Goal: Transaction & Acquisition: Purchase product/service

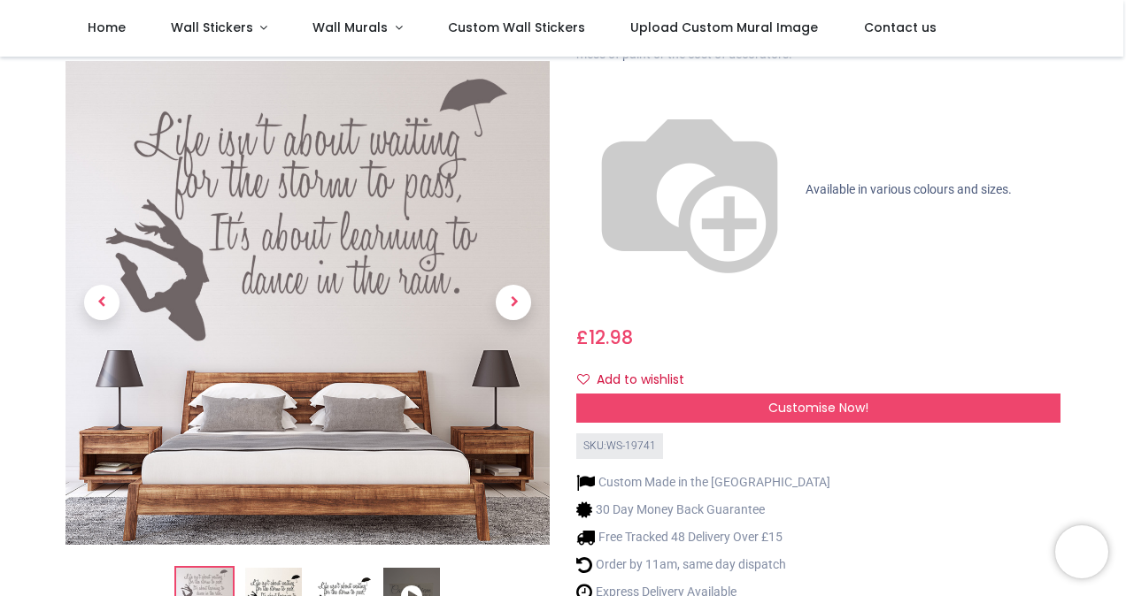
scroll to position [265, 0]
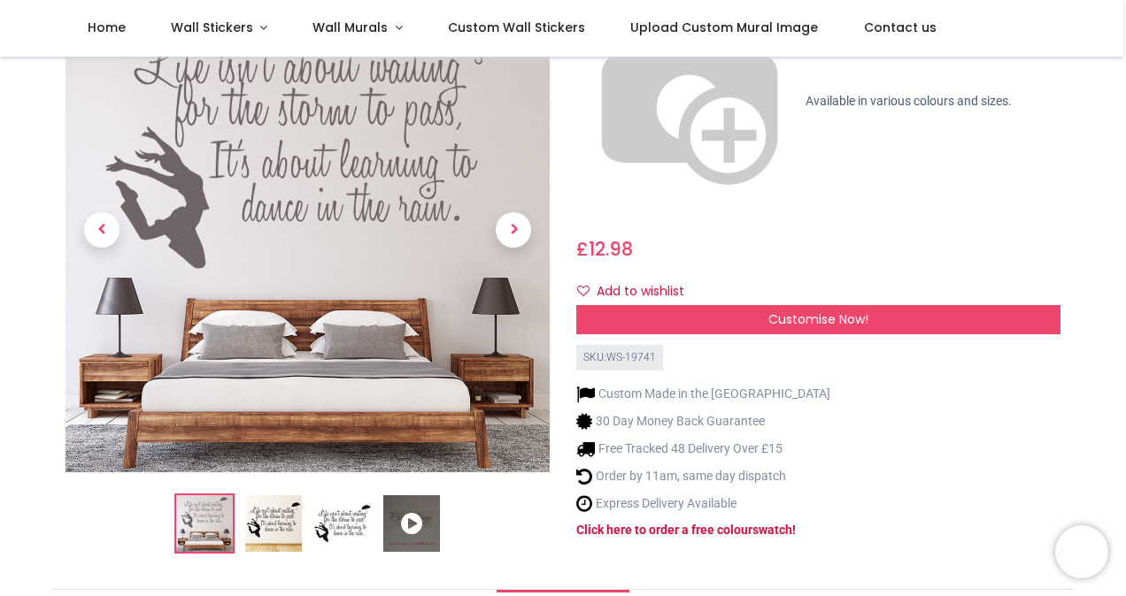
click at [260, 496] on img at bounding box center [273, 524] width 57 height 57
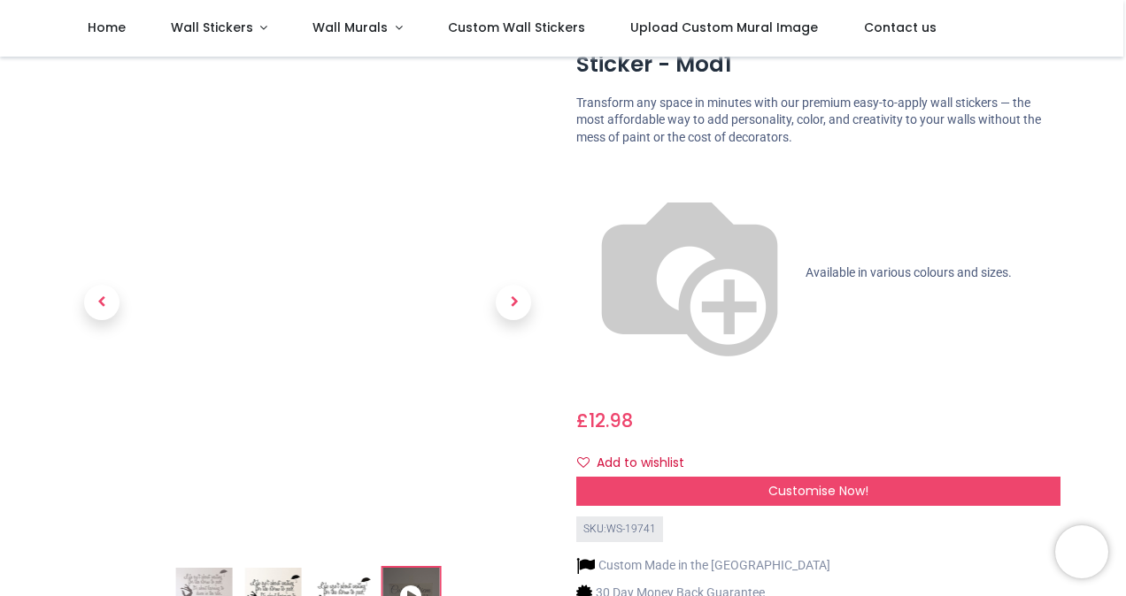
scroll to position [88, 0]
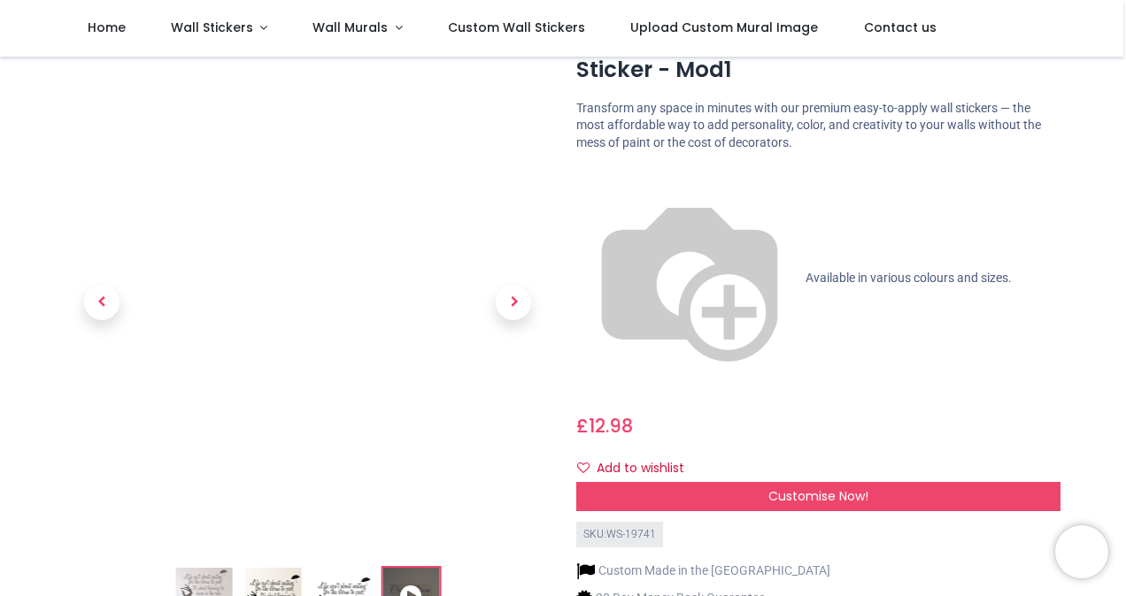
click at [276, 568] on img at bounding box center [272, 596] width 57 height 57
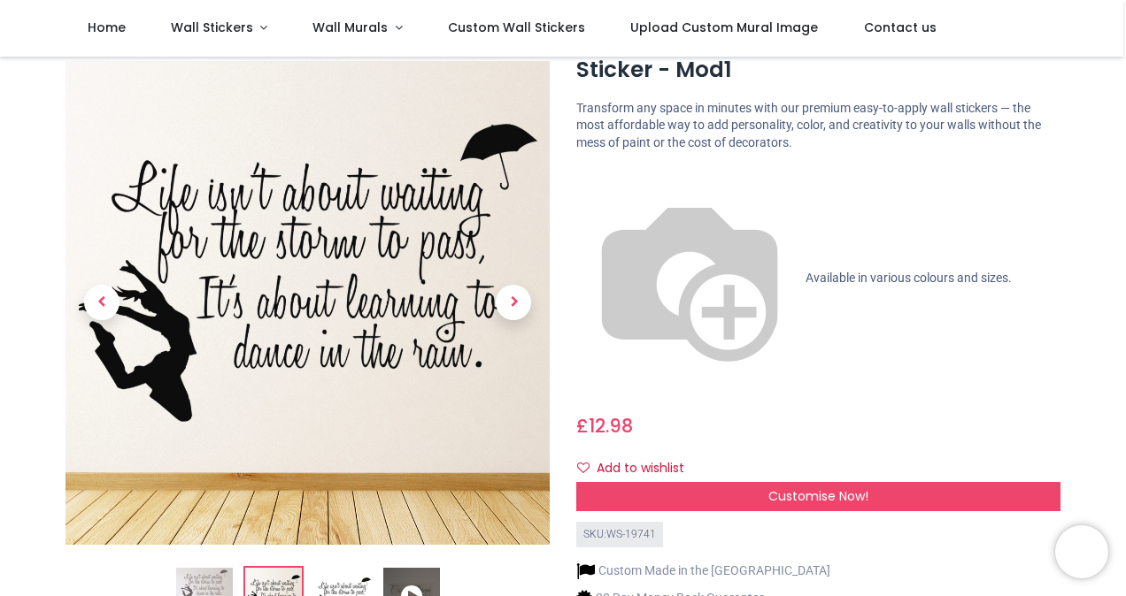
click at [337, 568] on img at bounding box center [342, 596] width 57 height 57
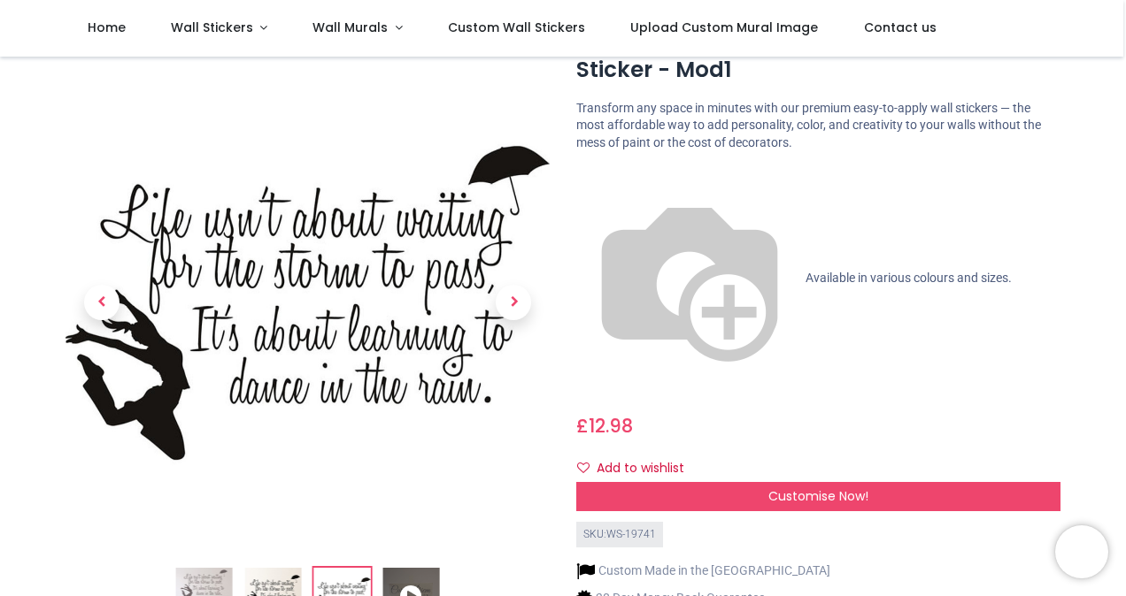
click at [212, 568] on img at bounding box center [203, 596] width 57 height 57
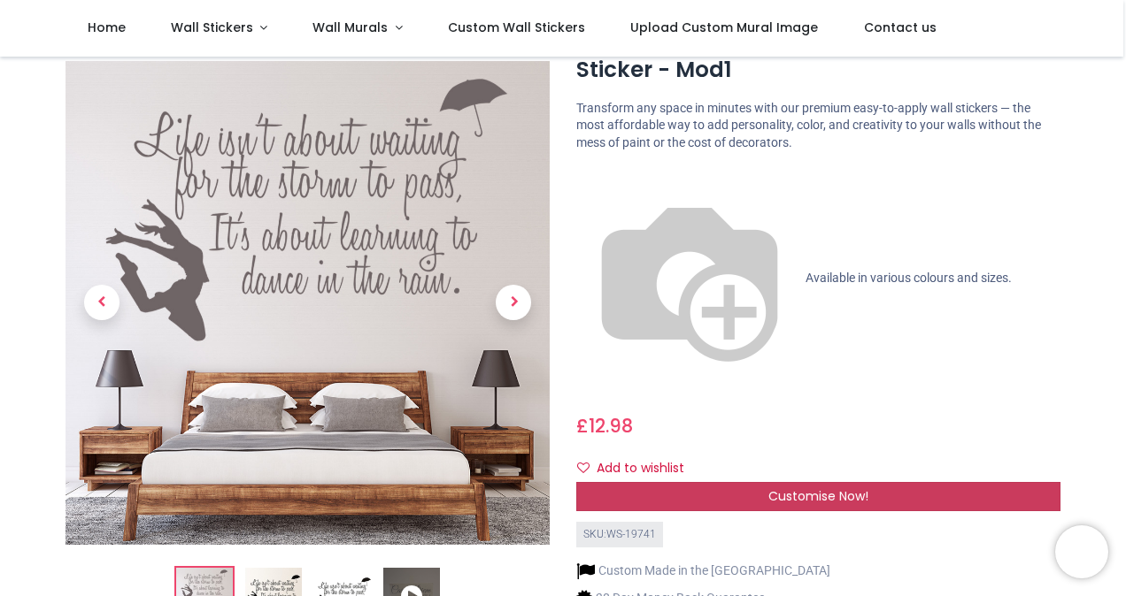
click at [832, 488] on span "Customise Now!" at bounding box center [818, 497] width 100 height 18
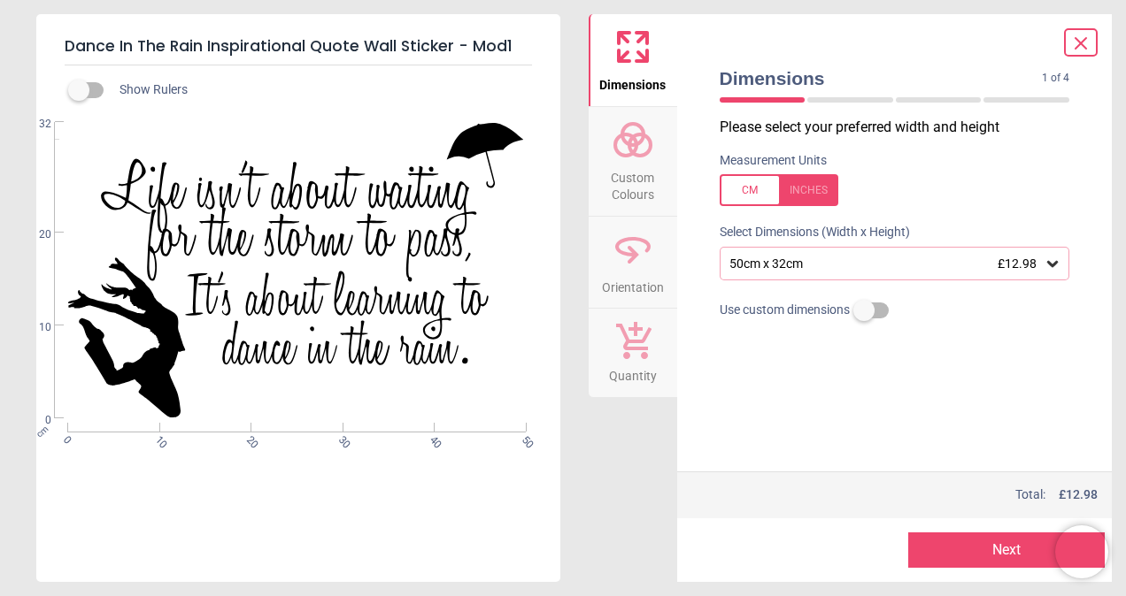
click at [1055, 266] on icon at bounding box center [1052, 264] width 11 height 6
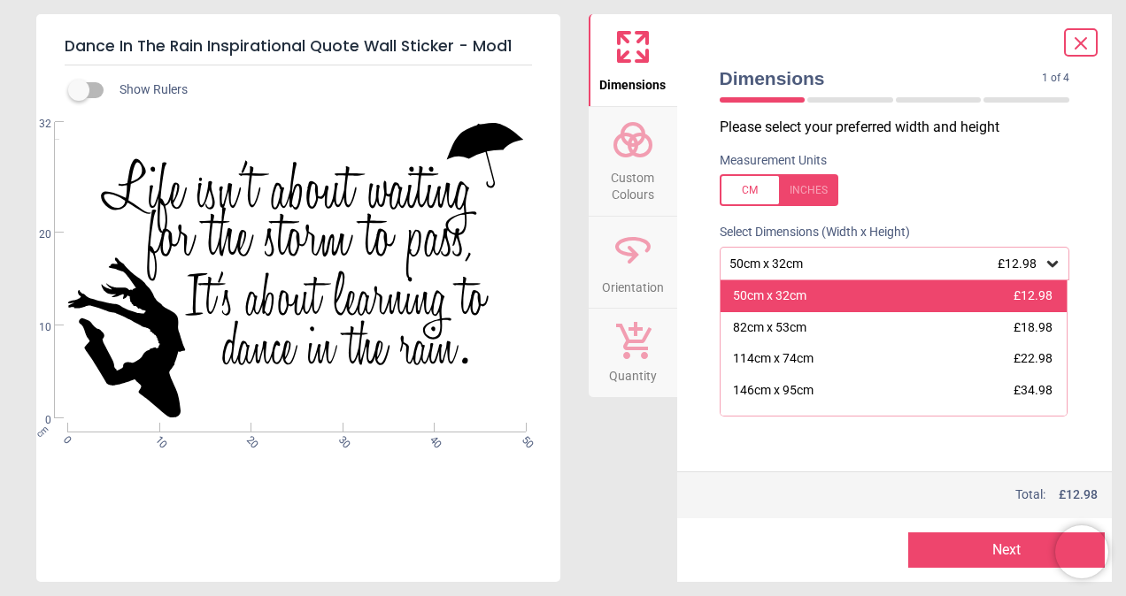
click at [1033, 299] on span "£12.98" at bounding box center [1032, 295] width 39 height 14
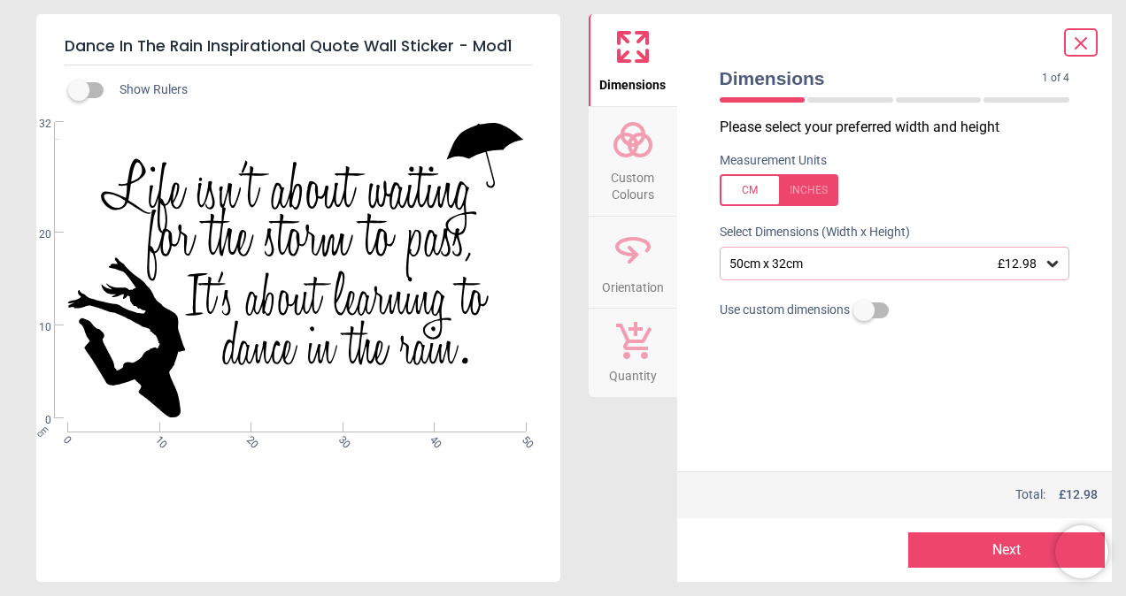
click at [1025, 561] on button "Next" at bounding box center [1006, 550] width 196 height 35
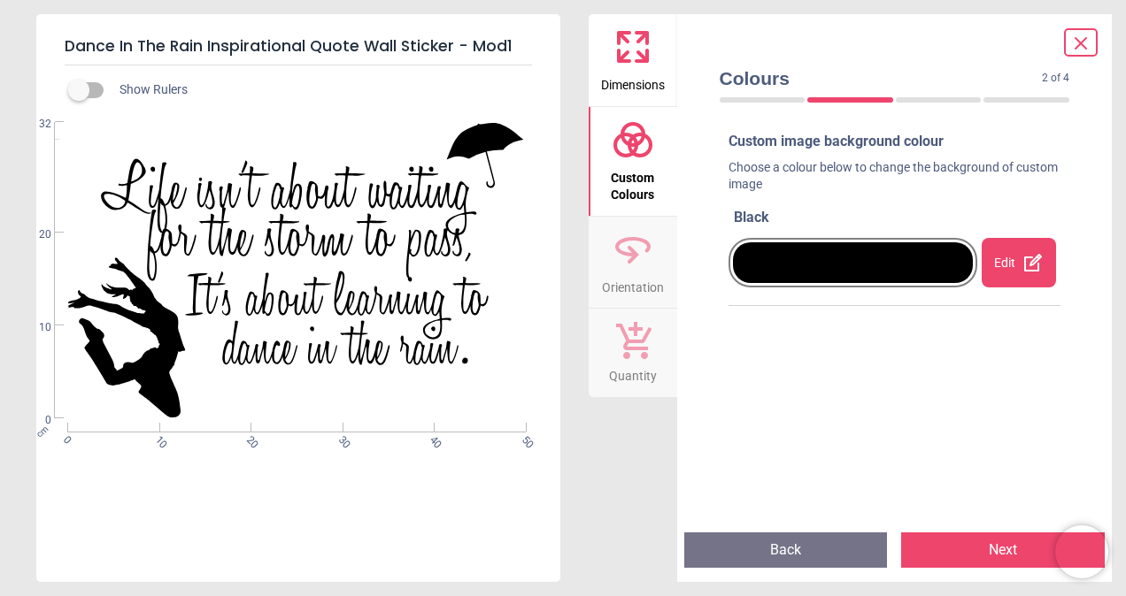
click at [926, 271] on div at bounding box center [853, 262] width 241 height 41
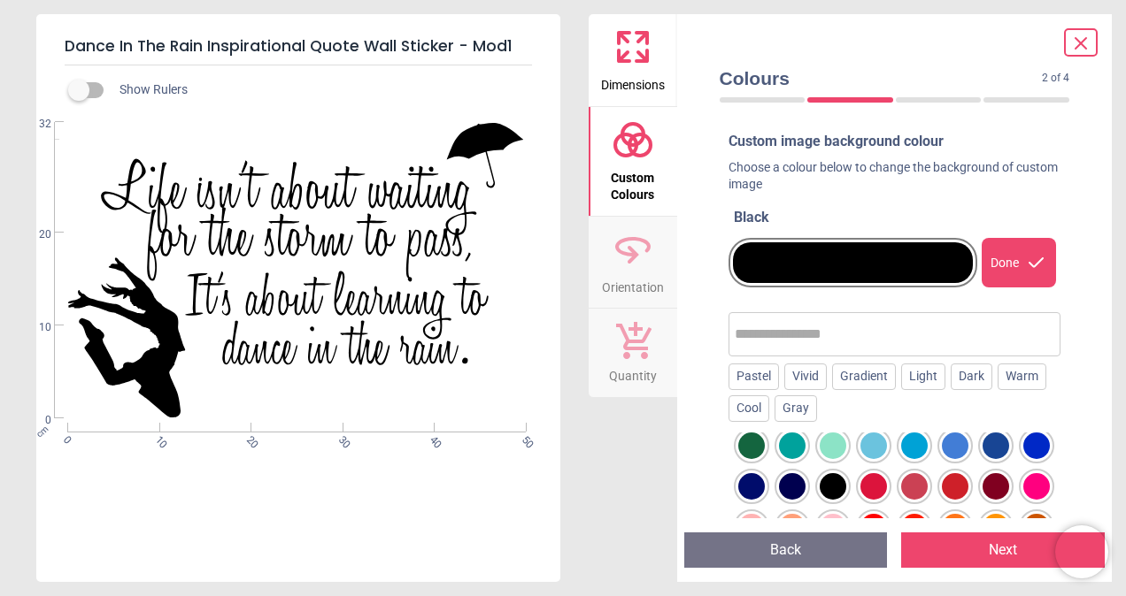
scroll to position [0, 0]
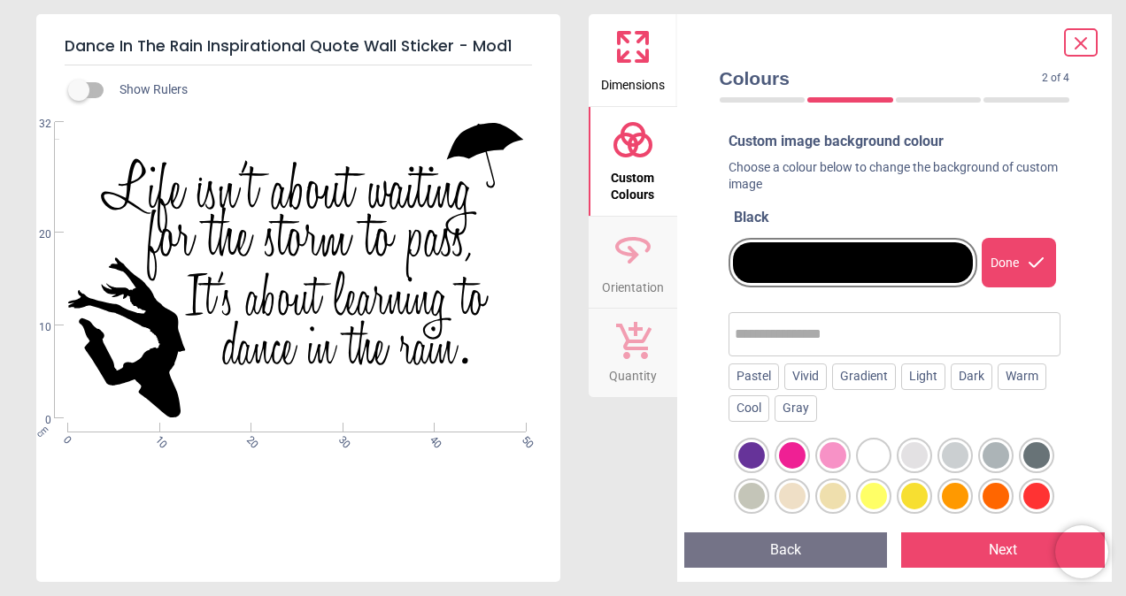
click at [994, 457] on div at bounding box center [995, 455] width 27 height 27
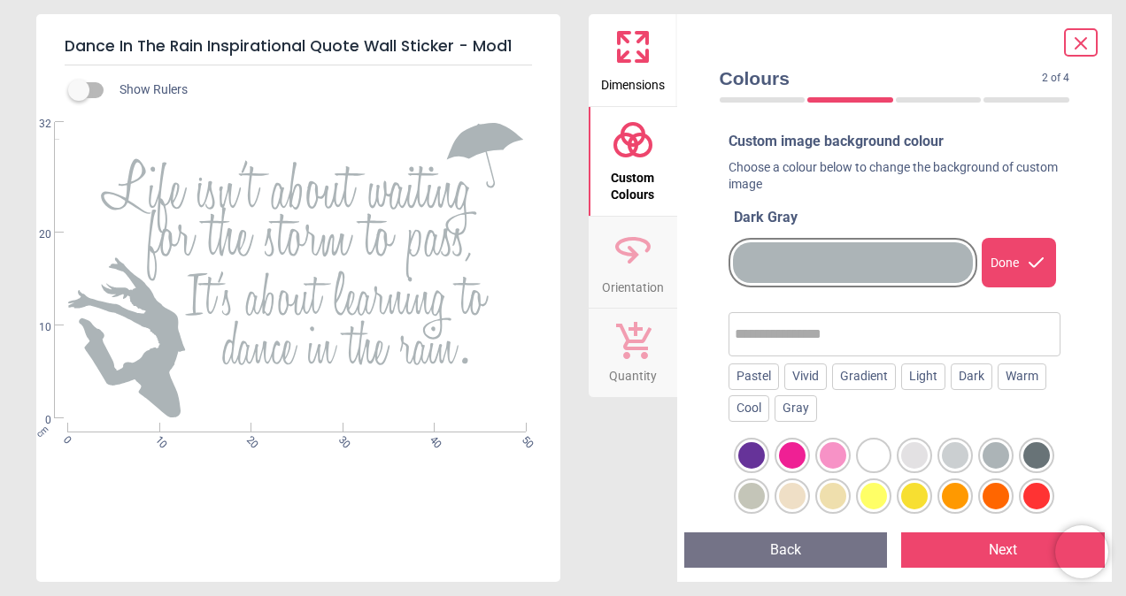
click at [1007, 553] on button "Next" at bounding box center [1003, 550] width 204 height 35
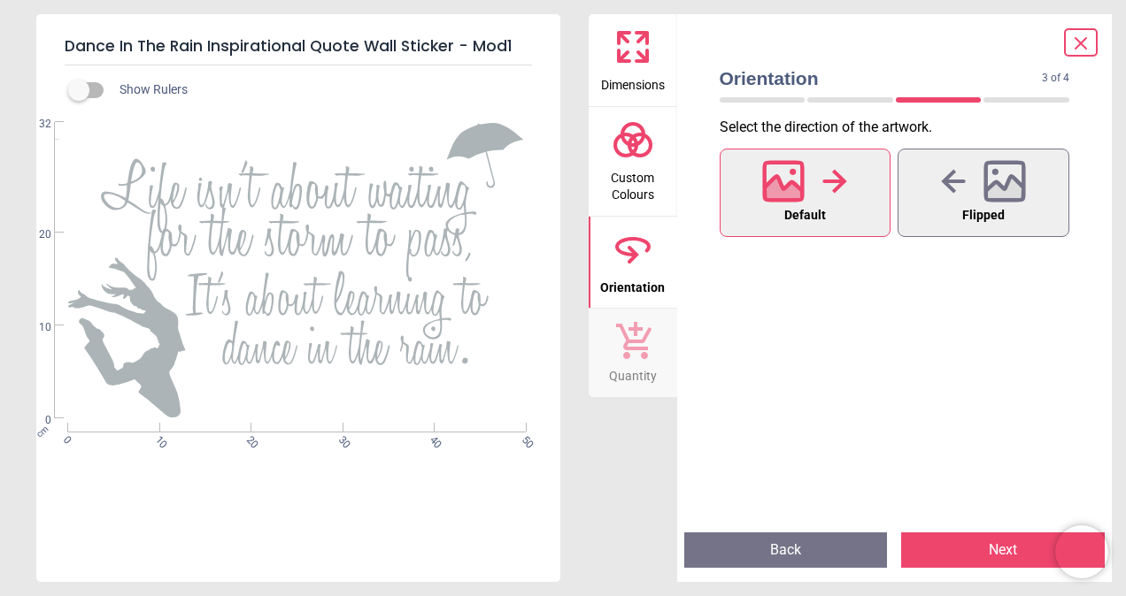
click at [812, 207] on span "Default" at bounding box center [805, 215] width 42 height 23
click at [1010, 549] on button "Next" at bounding box center [1003, 550] width 204 height 35
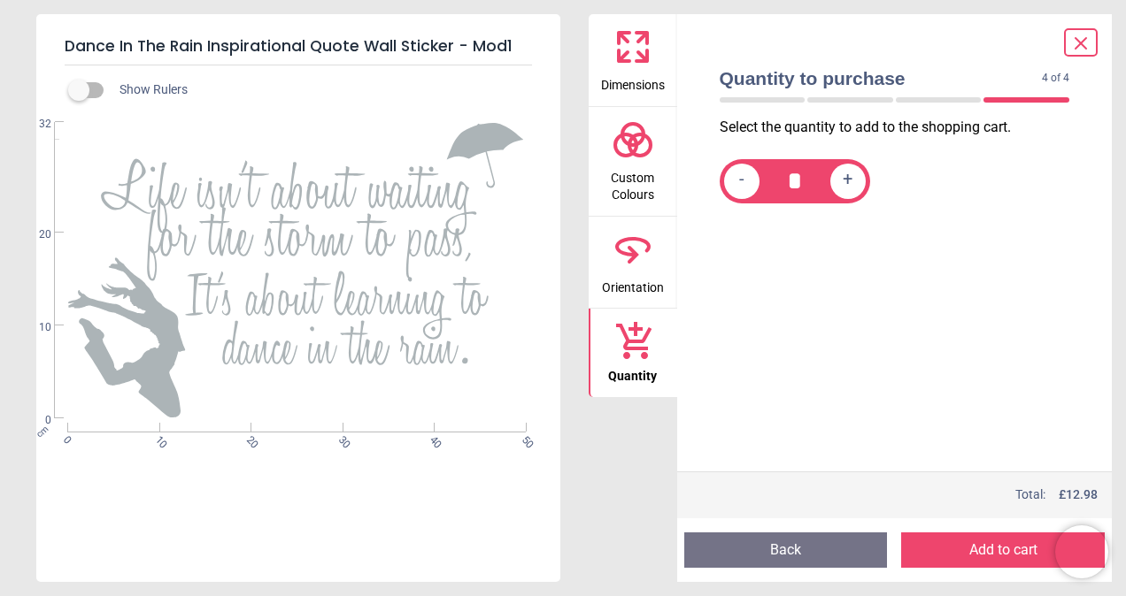
click at [1003, 551] on button "Add to cart" at bounding box center [1003, 550] width 204 height 35
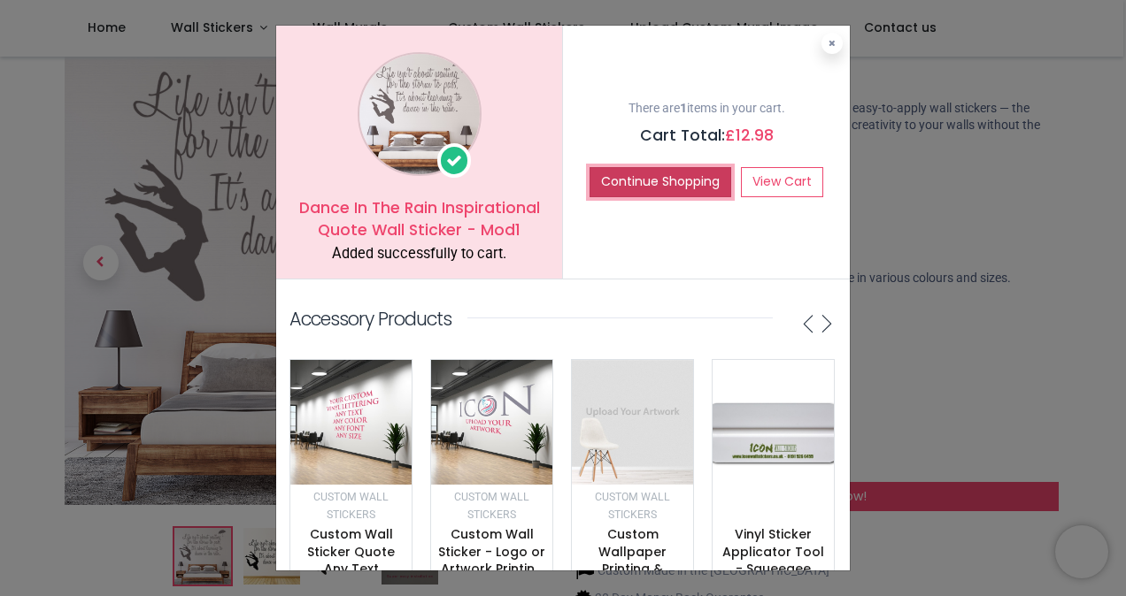
click at [655, 186] on button "Continue Shopping" at bounding box center [660, 182] width 142 height 30
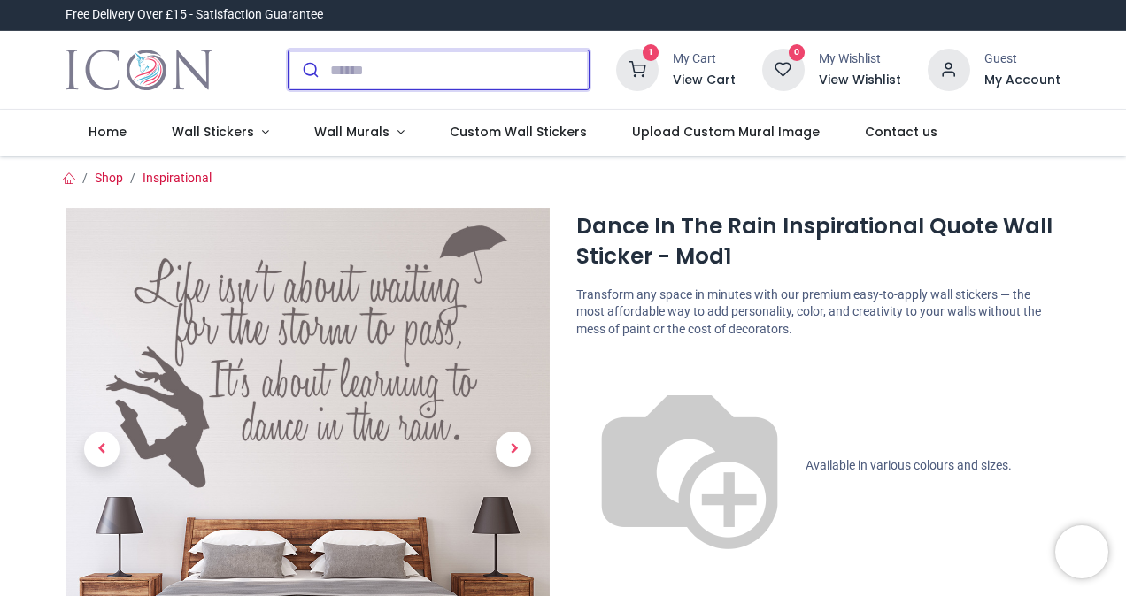
click at [401, 73] on input "search" at bounding box center [459, 69] width 258 height 39
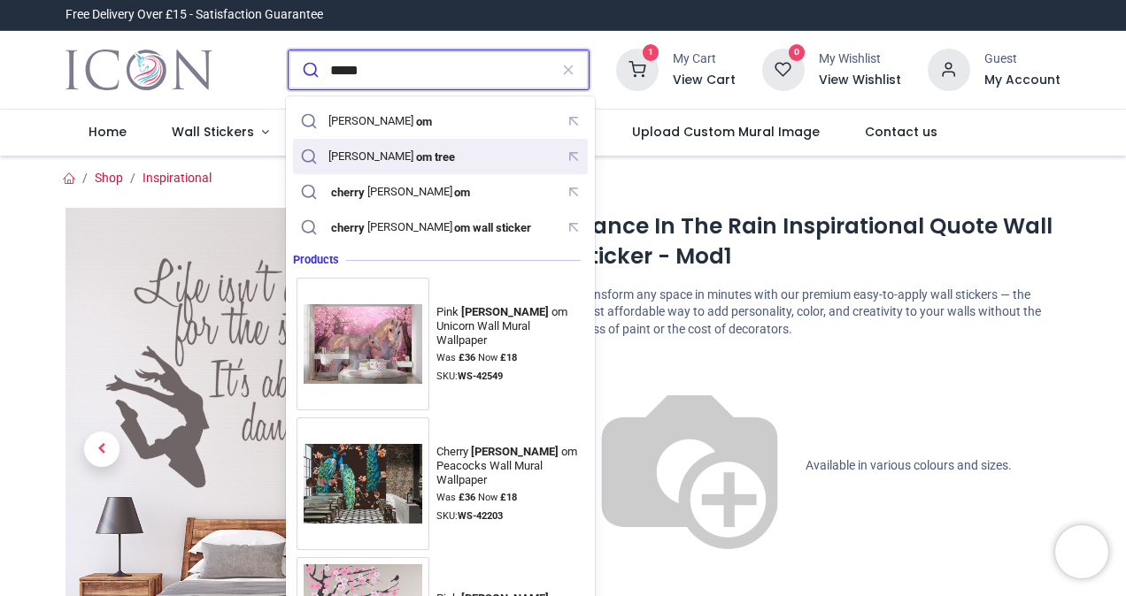
click at [413, 152] on mark "om tree" at bounding box center [434, 157] width 43 height 18
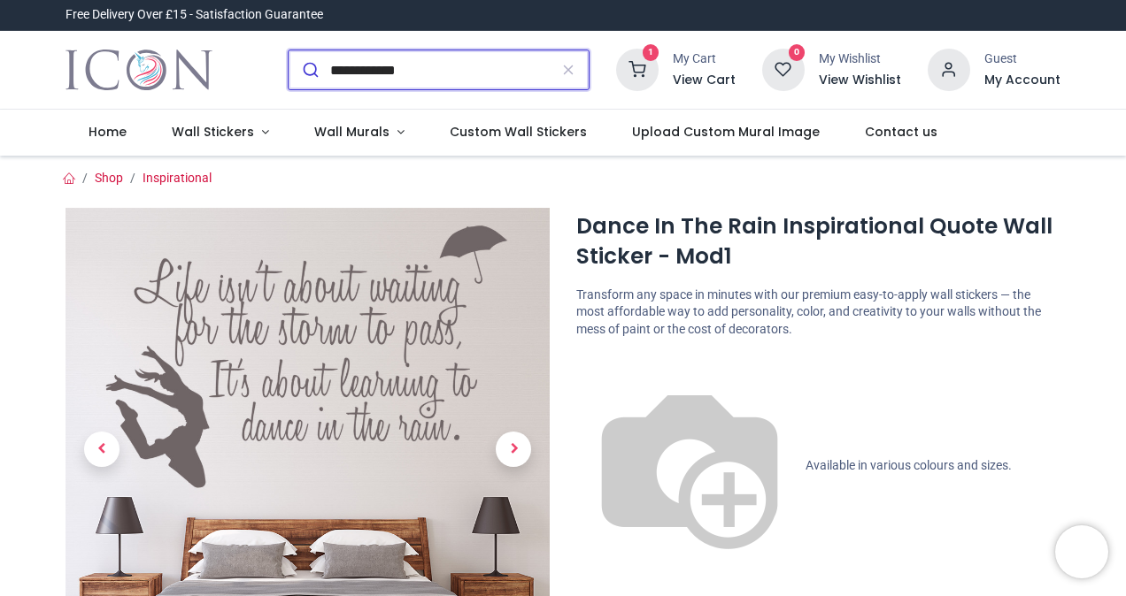
type input "**********"
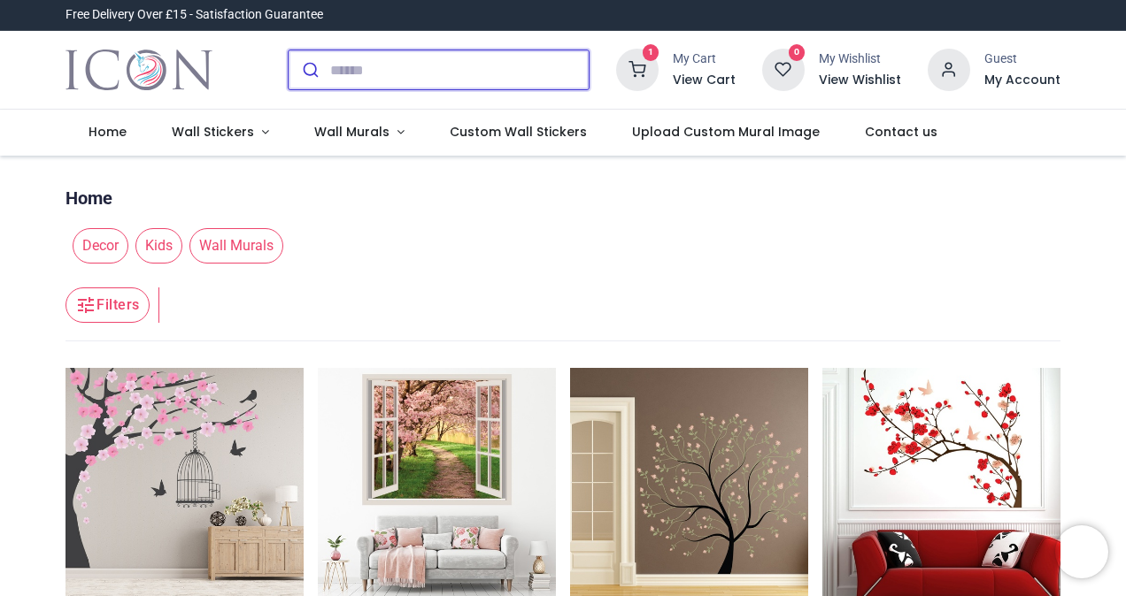
click at [395, 64] on input "search" at bounding box center [459, 69] width 258 height 39
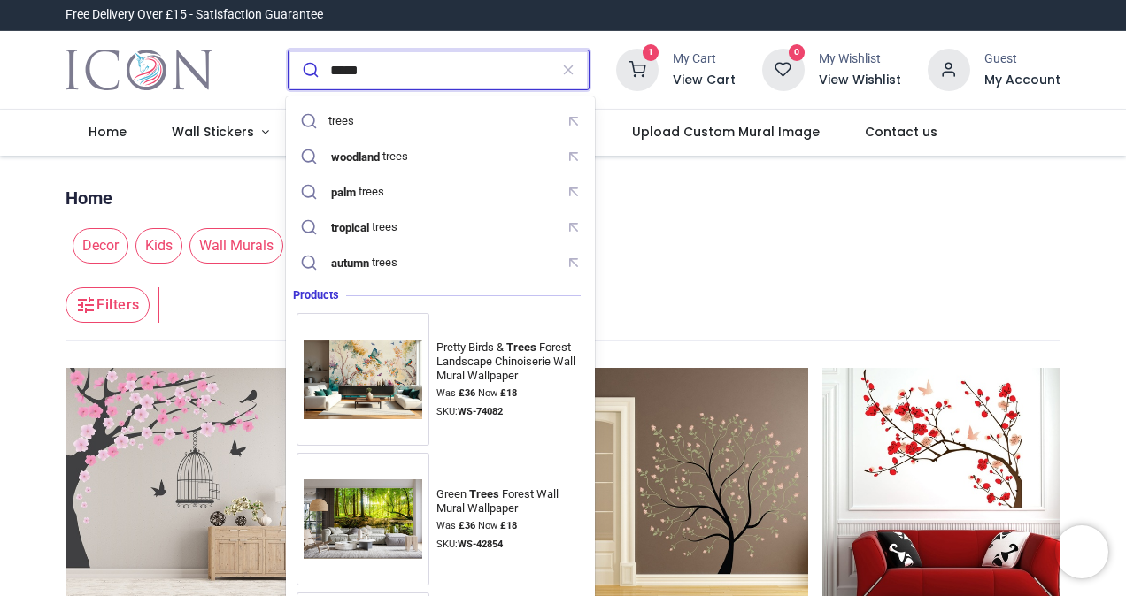
type input "*****"
click at [288, 50] on button "submit" at bounding box center [309, 69] width 42 height 39
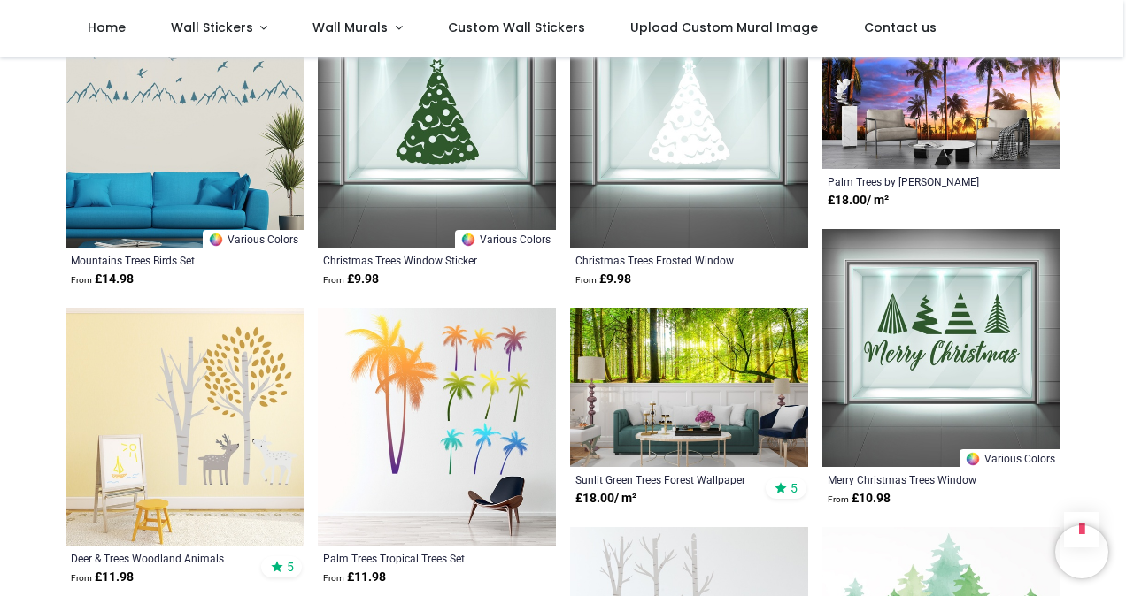
scroll to position [1681, 0]
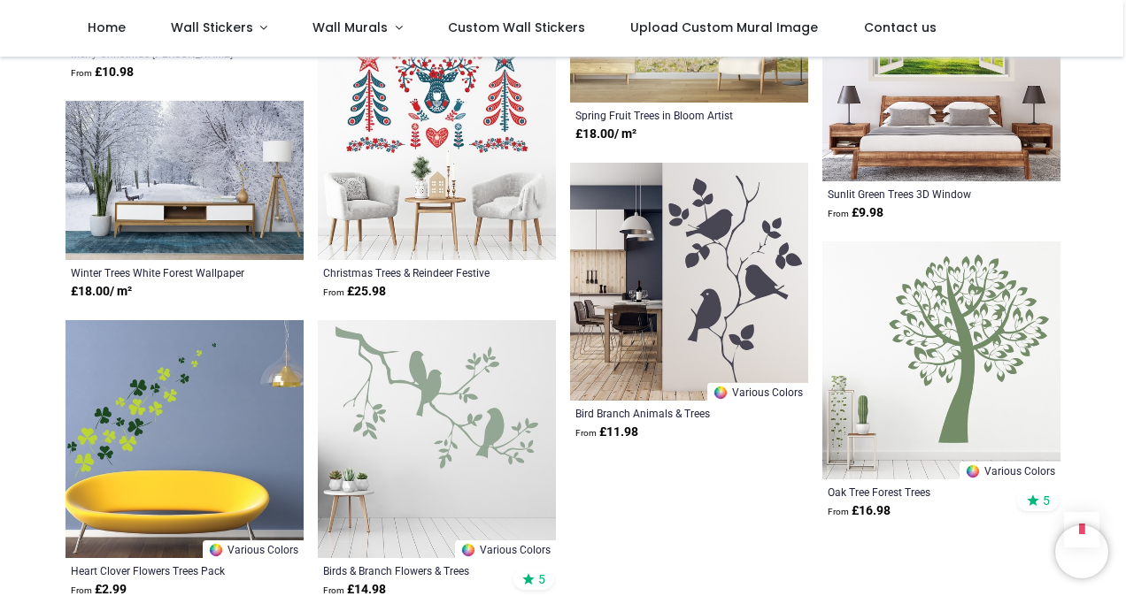
scroll to position [3716, 0]
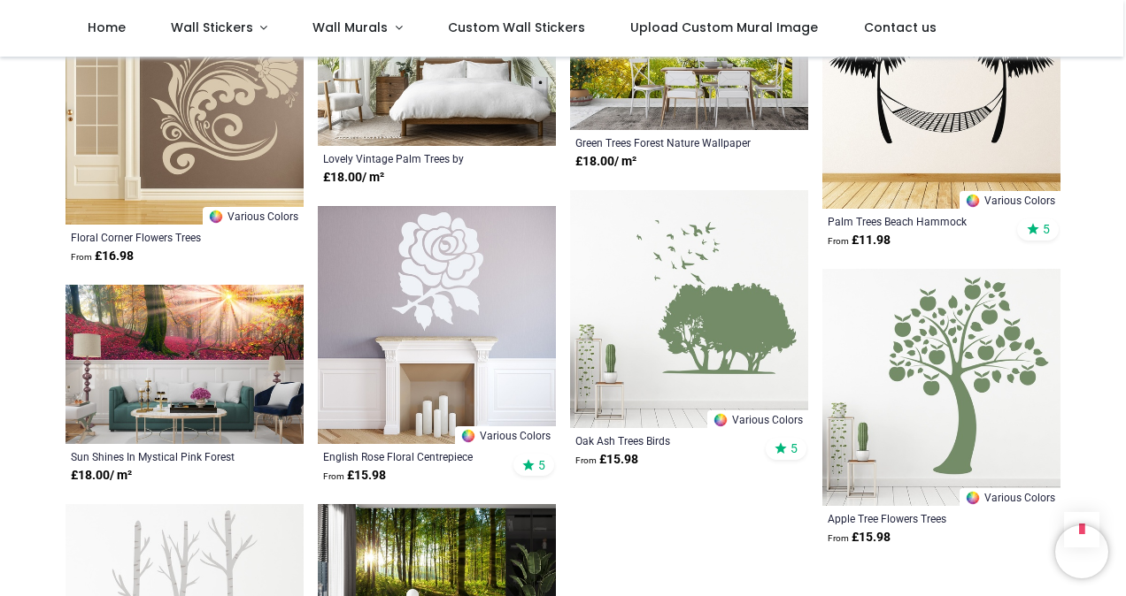
scroll to position [5486, 0]
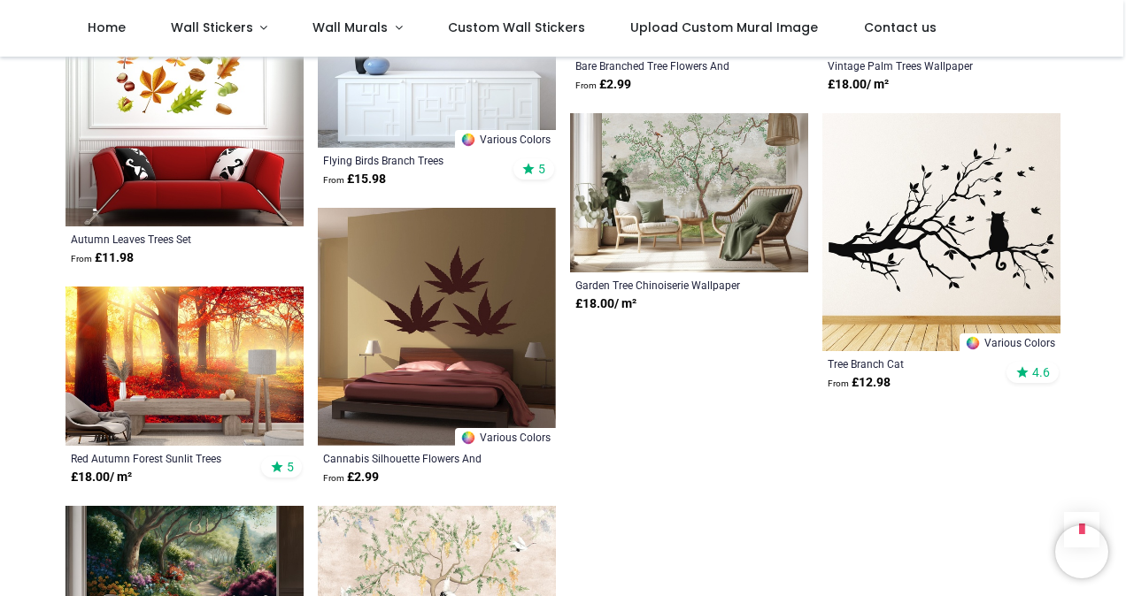
scroll to position [7344, 0]
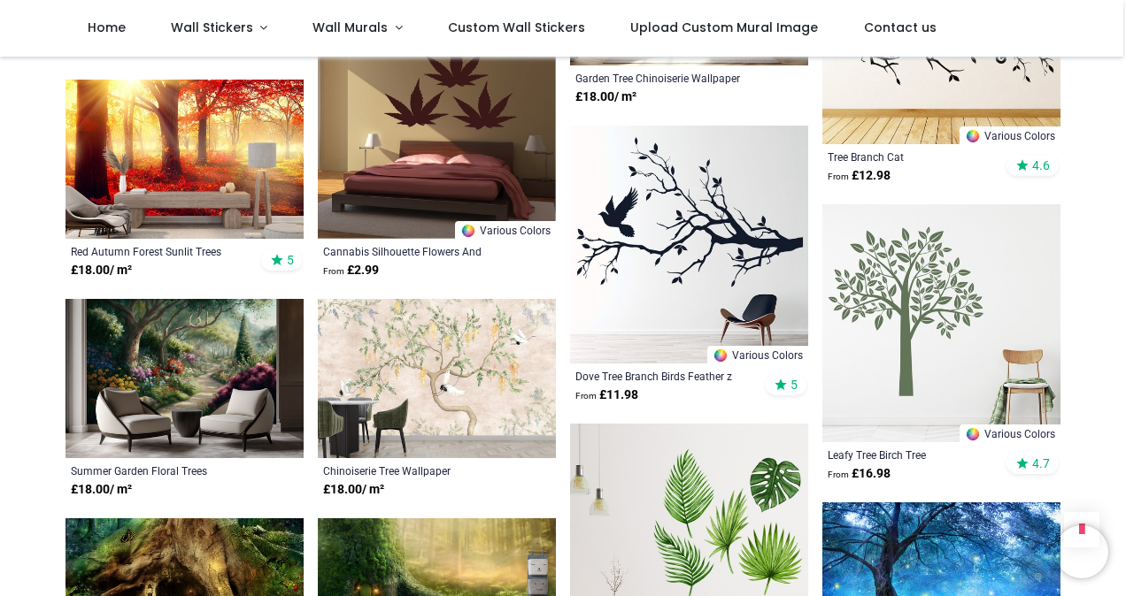
scroll to position [7610, 0]
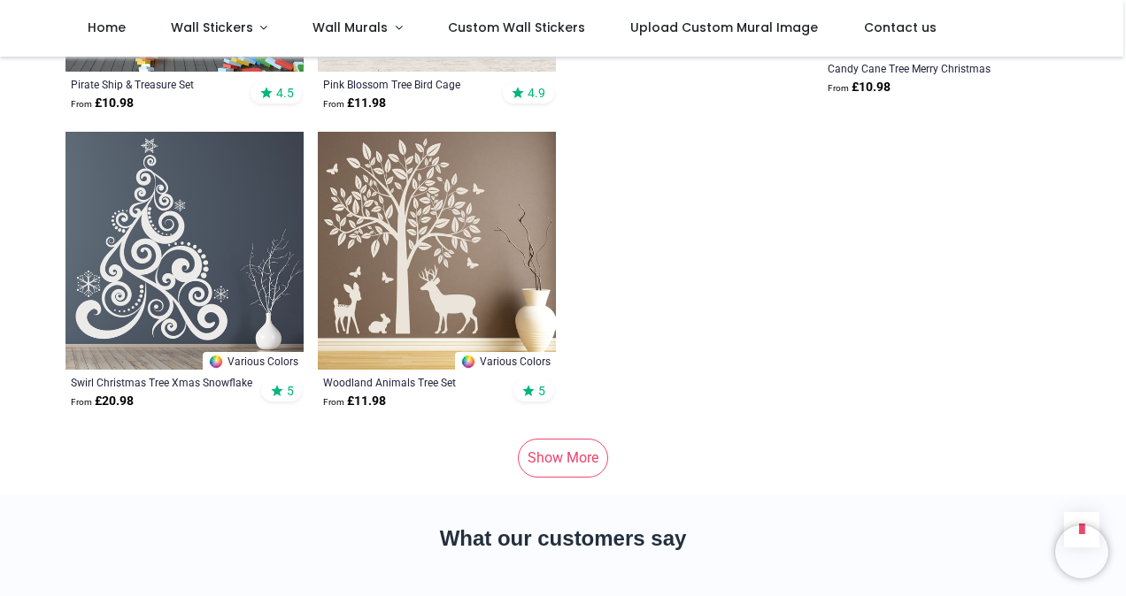
scroll to position [9645, 0]
